Goal: Information Seeking & Learning: Learn about a topic

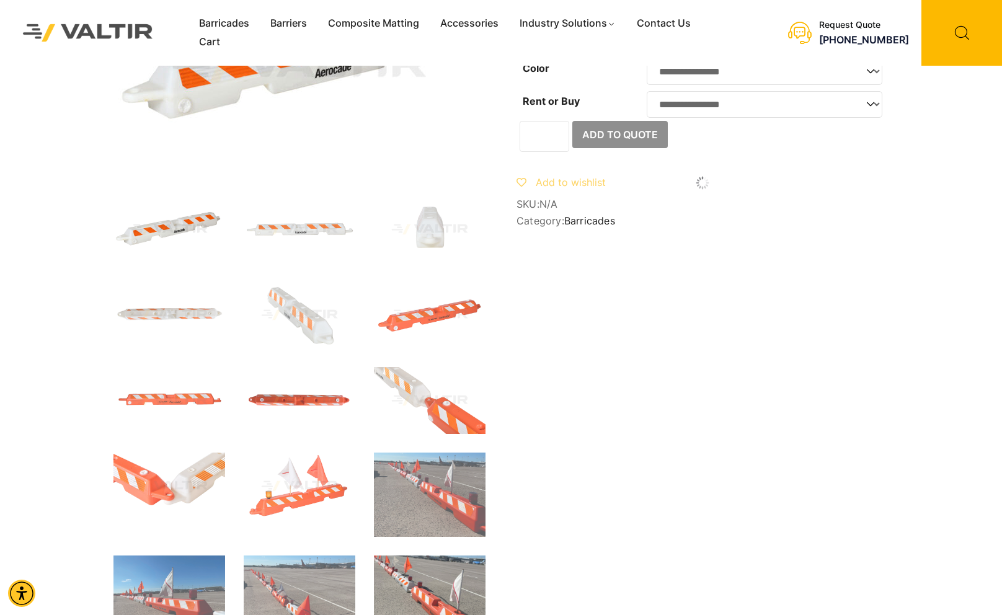
scroll to position [124, 0]
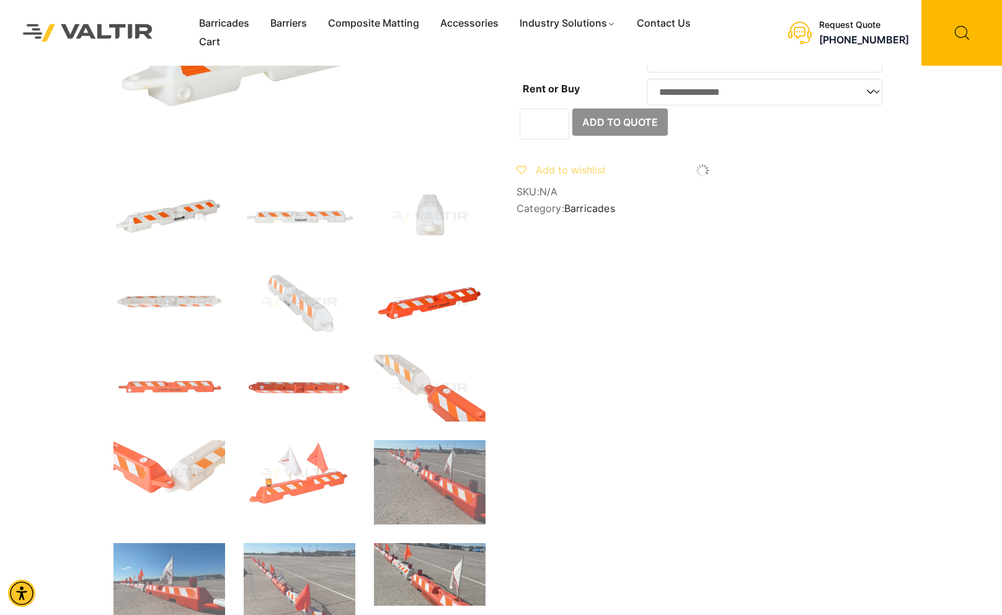
click at [438, 298] on img at bounding box center [430, 302] width 112 height 67
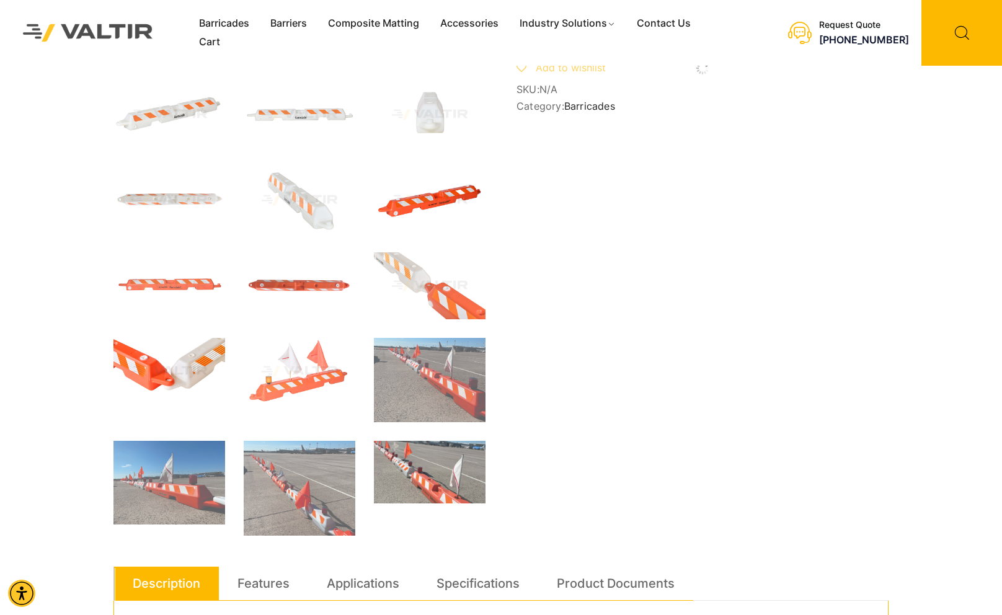
scroll to position [248, 0]
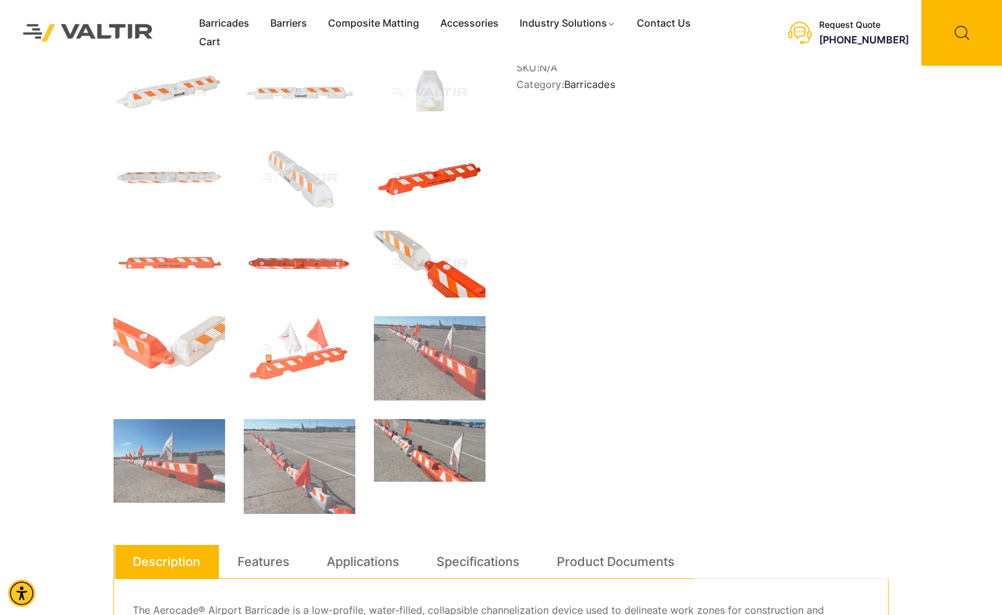
click at [433, 260] on img at bounding box center [430, 264] width 112 height 67
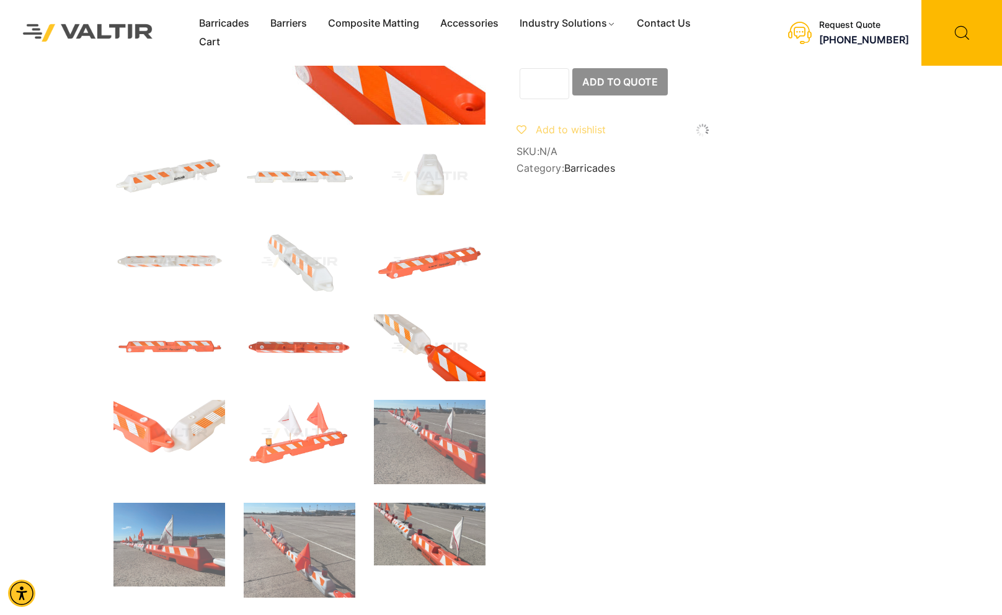
scroll to position [186, 0]
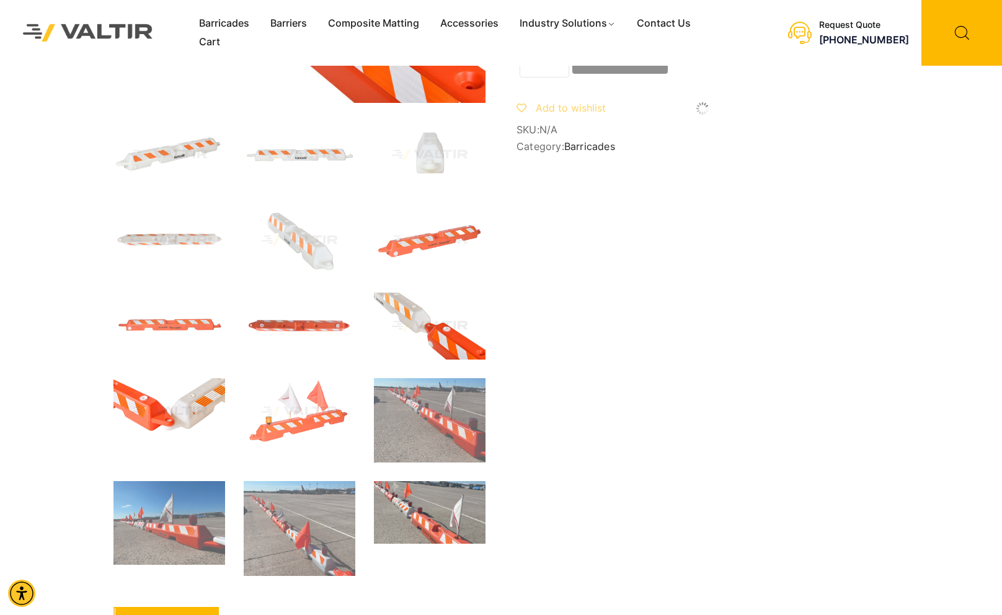
click at [181, 417] on img at bounding box center [169, 411] width 112 height 67
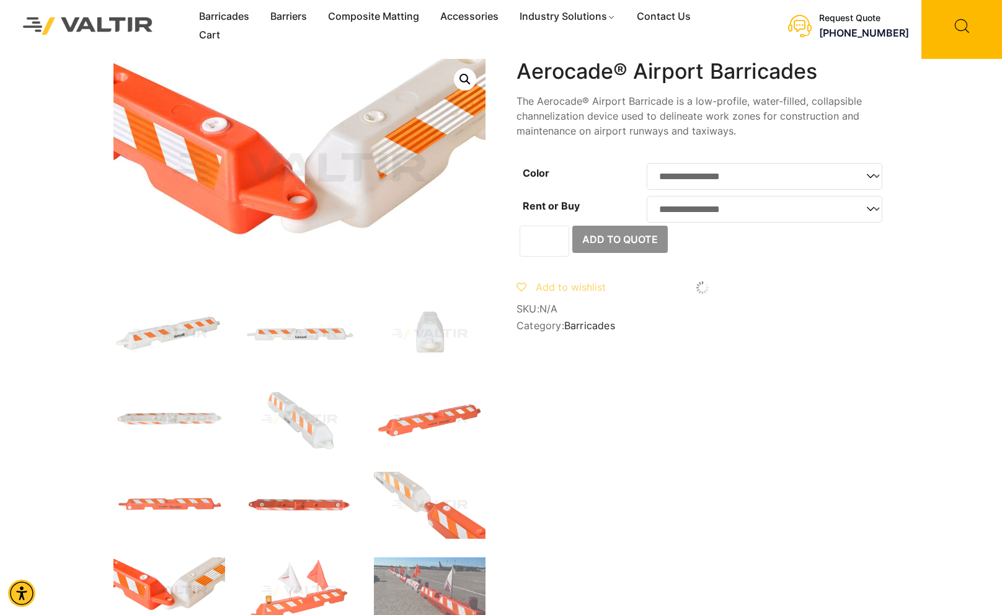
scroll to position [0, 0]
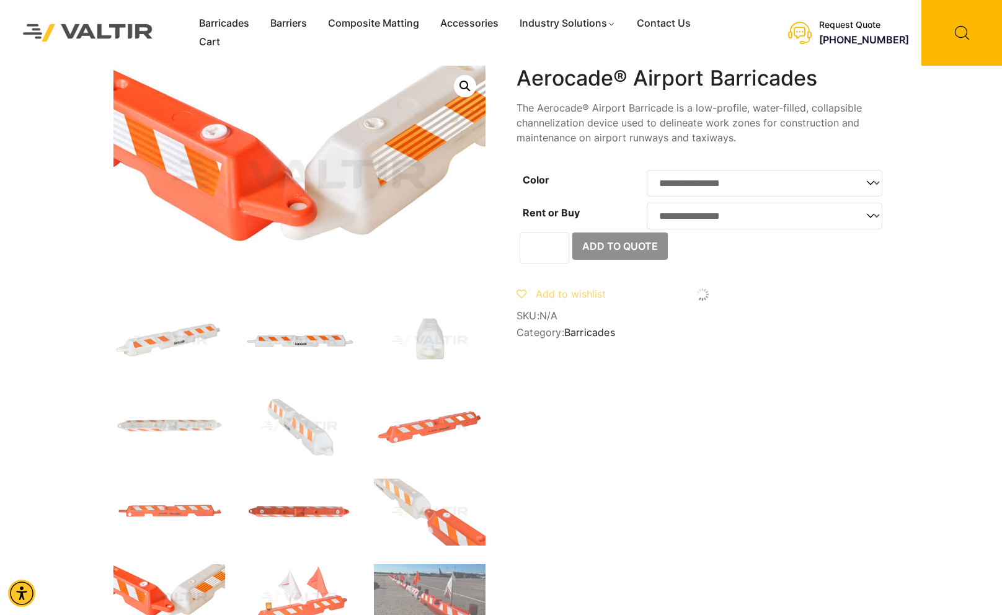
click at [333, 329] on img at bounding box center [300, 341] width 112 height 67
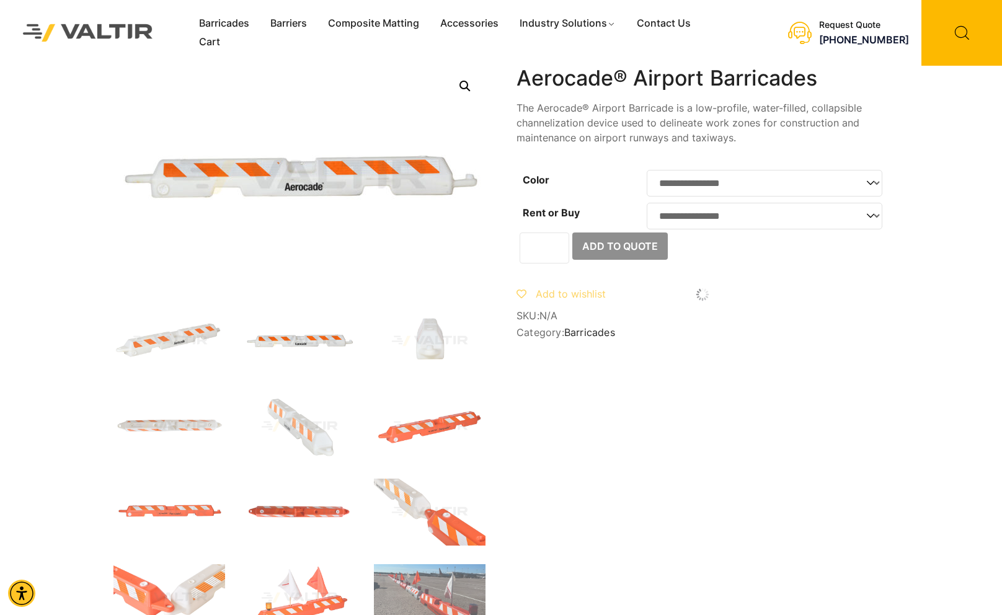
click at [326, 336] on img at bounding box center [300, 341] width 112 height 67
click at [439, 514] on img at bounding box center [430, 512] width 112 height 67
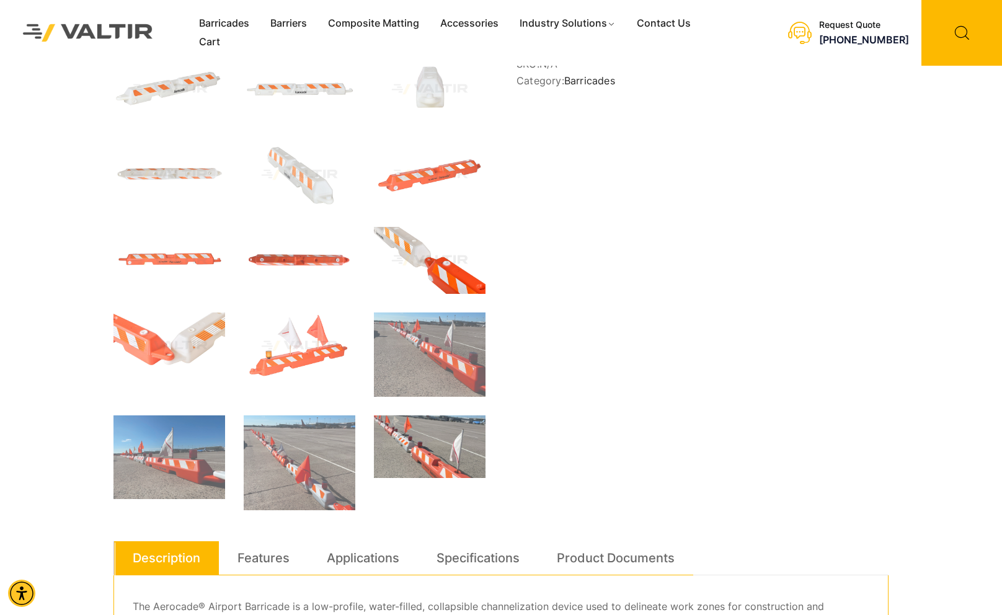
scroll to position [310, 0]
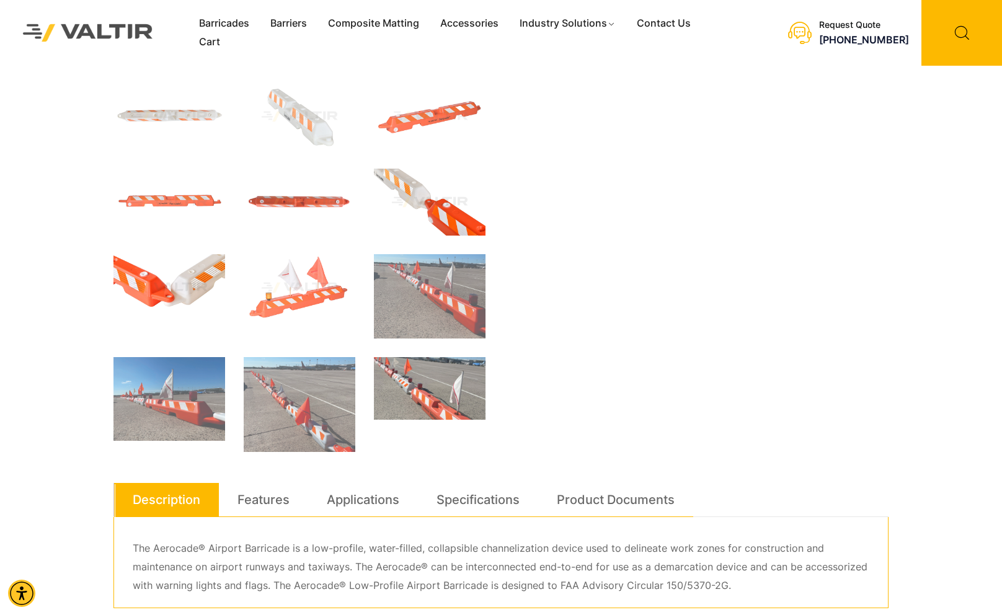
click at [166, 288] on img at bounding box center [169, 287] width 112 height 67
click at [162, 259] on img at bounding box center [169, 287] width 112 height 67
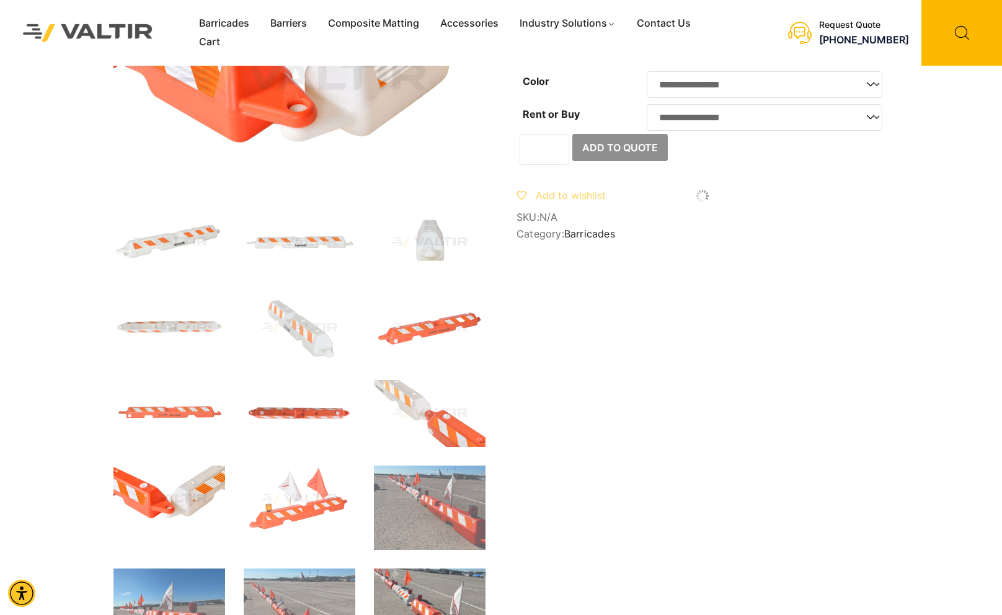
scroll to position [0, 0]
